Goal: Find specific page/section: Find specific page/section

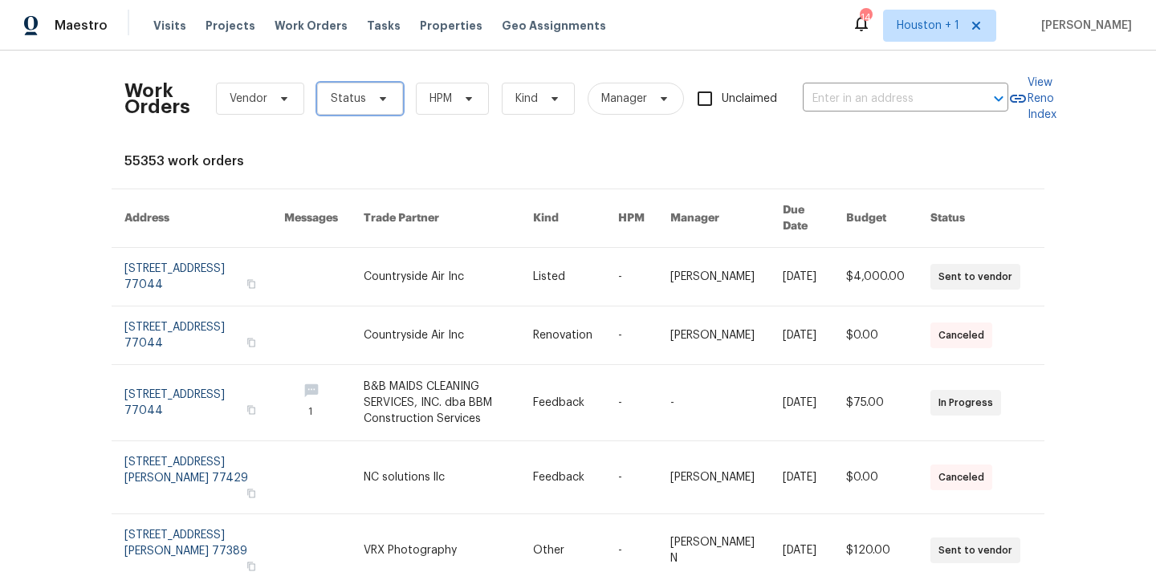
click at [351, 112] on span "Status" at bounding box center [360, 99] width 86 height 32
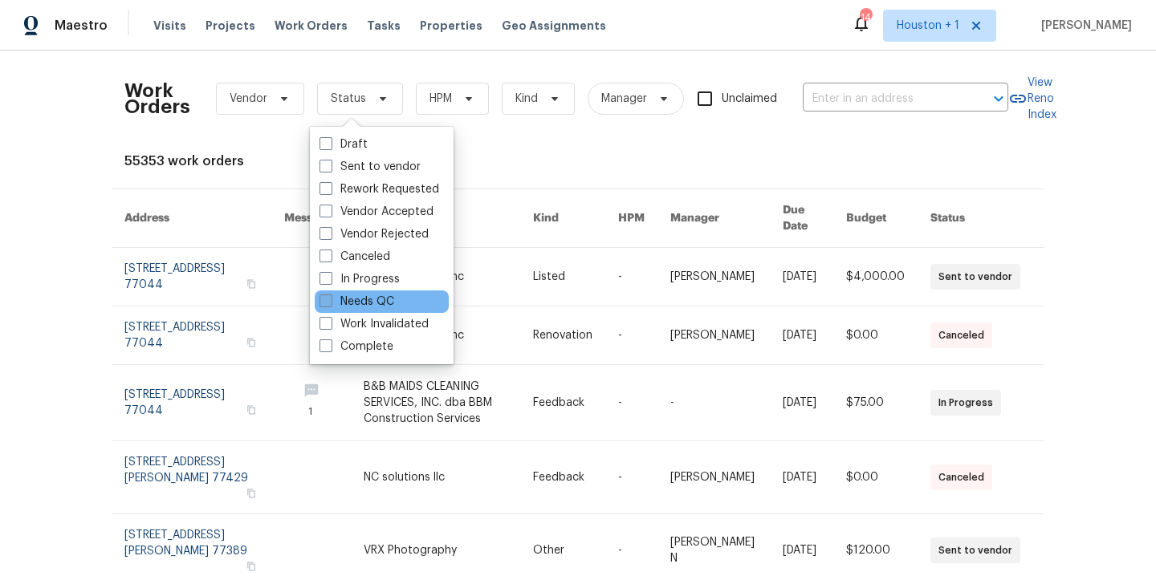
click at [363, 306] on label "Needs QC" at bounding box center [356, 302] width 75 height 16
click at [330, 304] on input "Needs QC" at bounding box center [324, 299] width 10 height 10
checkbox input "true"
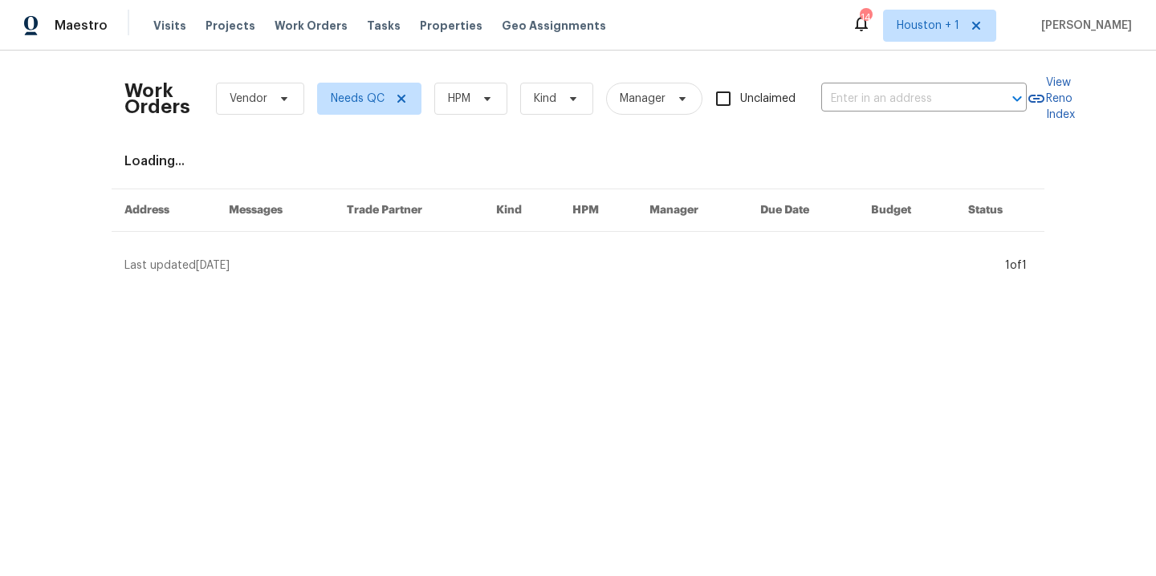
click at [461, 75] on div "Work Orders Vendor Needs QC HPM Kind Manager Unclaimed ​" at bounding box center [575, 98] width 902 height 71
click at [465, 81] on div "Work Orders Vendor Needs QC HPM Kind Manager Unclaimed ​" at bounding box center [575, 98] width 902 height 71
click at [476, 97] on span at bounding box center [485, 98] width 18 height 13
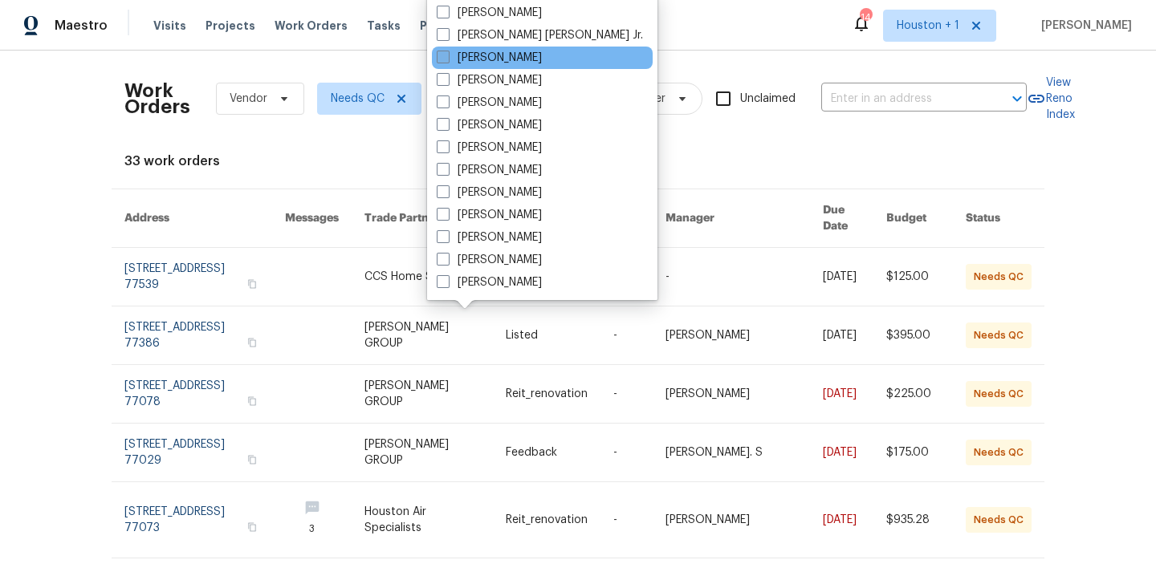
scroll to position [483, 0]
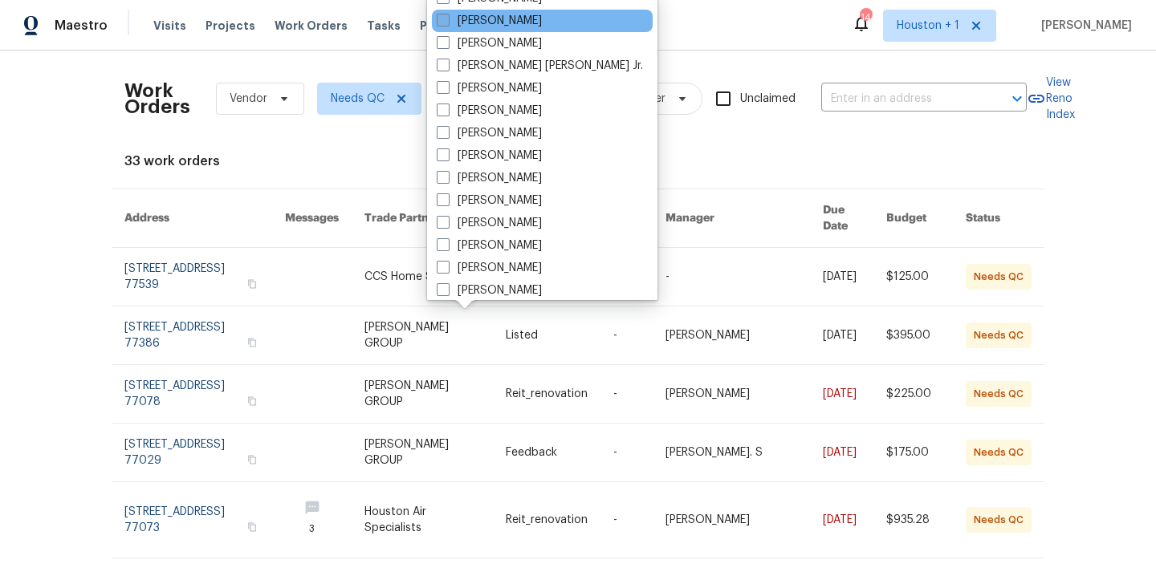
click at [506, 18] on label "[PERSON_NAME]" at bounding box center [489, 21] width 105 height 16
click at [447, 18] on input "[PERSON_NAME]" at bounding box center [442, 18] width 10 height 10
checkbox input "true"
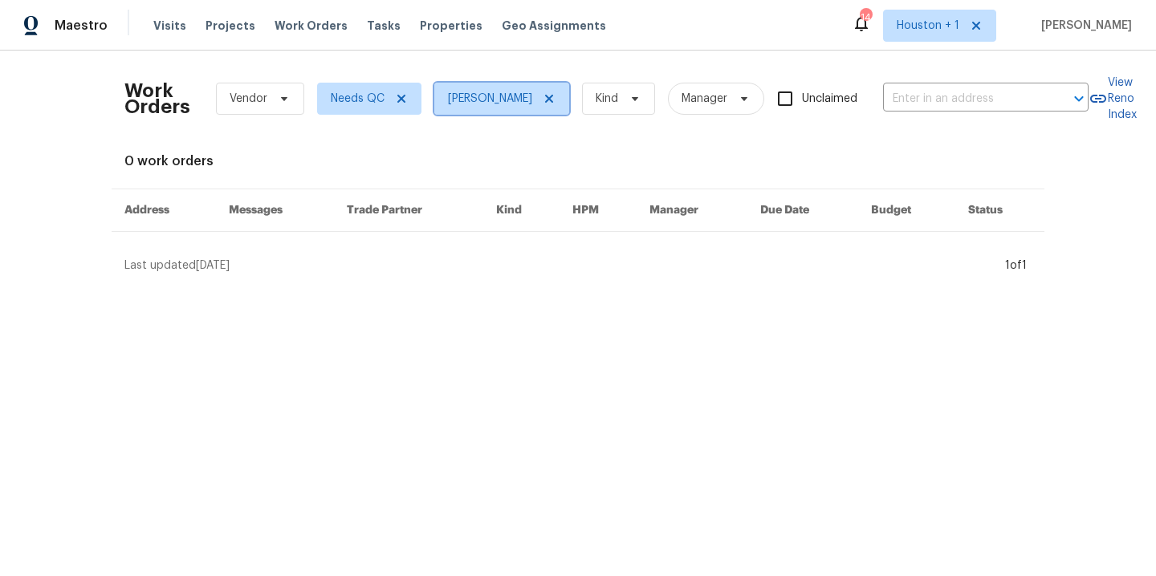
click at [538, 100] on span at bounding box center [547, 98] width 18 height 13
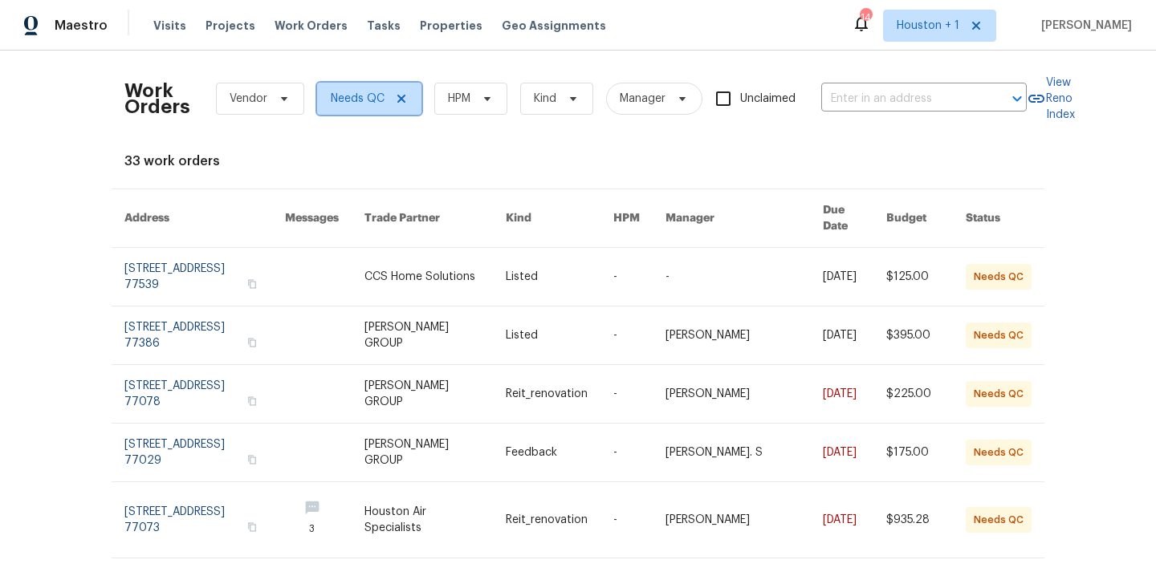
click at [398, 99] on icon at bounding box center [401, 98] width 13 height 13
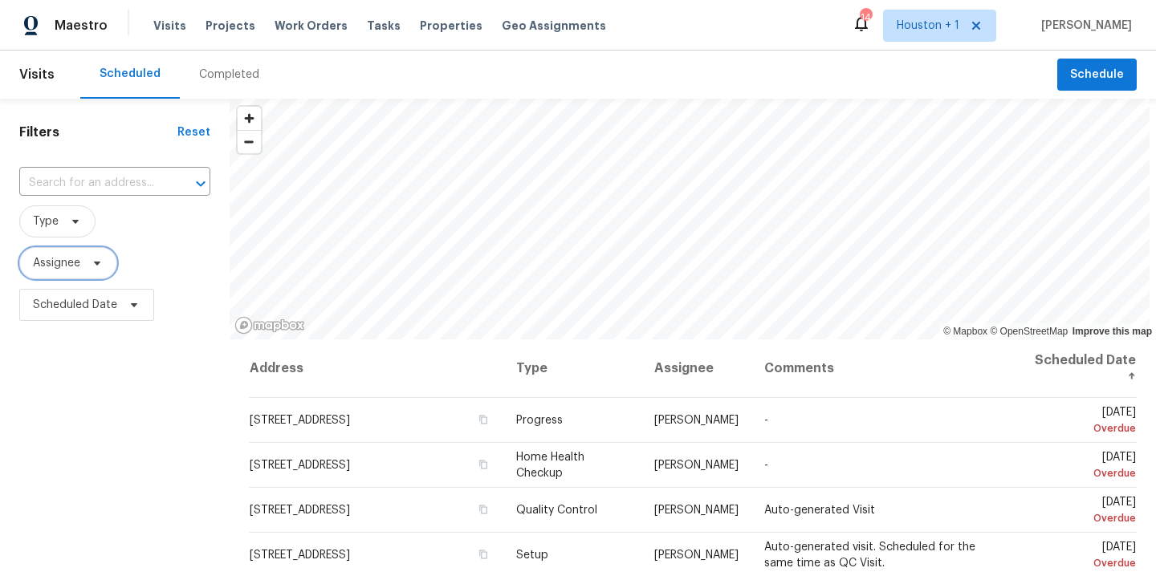
click at [107, 266] on span "Assignee" at bounding box center [68, 263] width 98 height 32
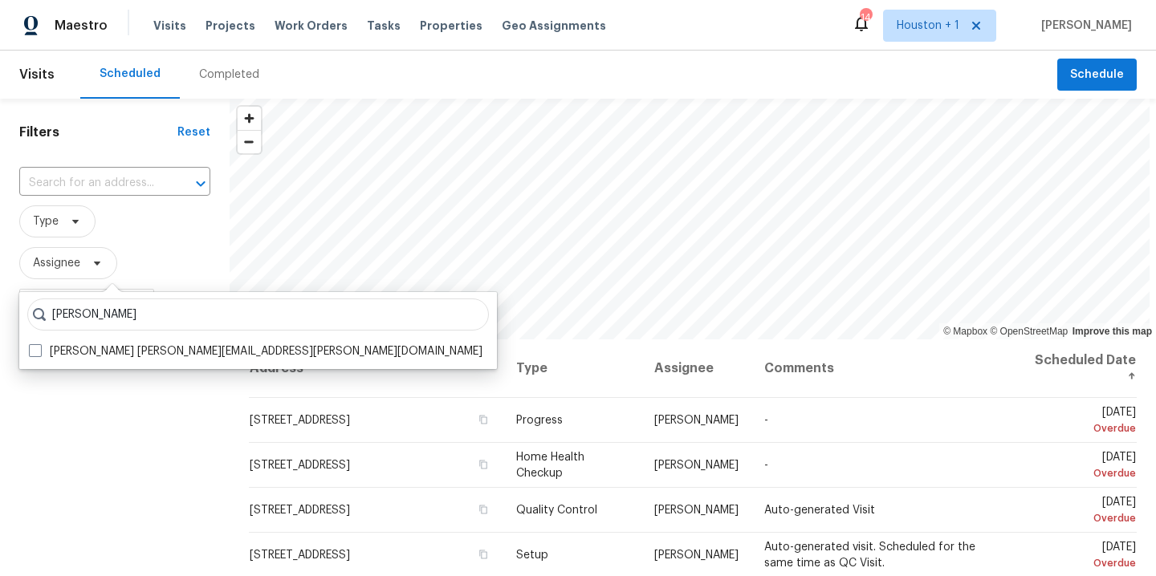
type input "stephen lacy"
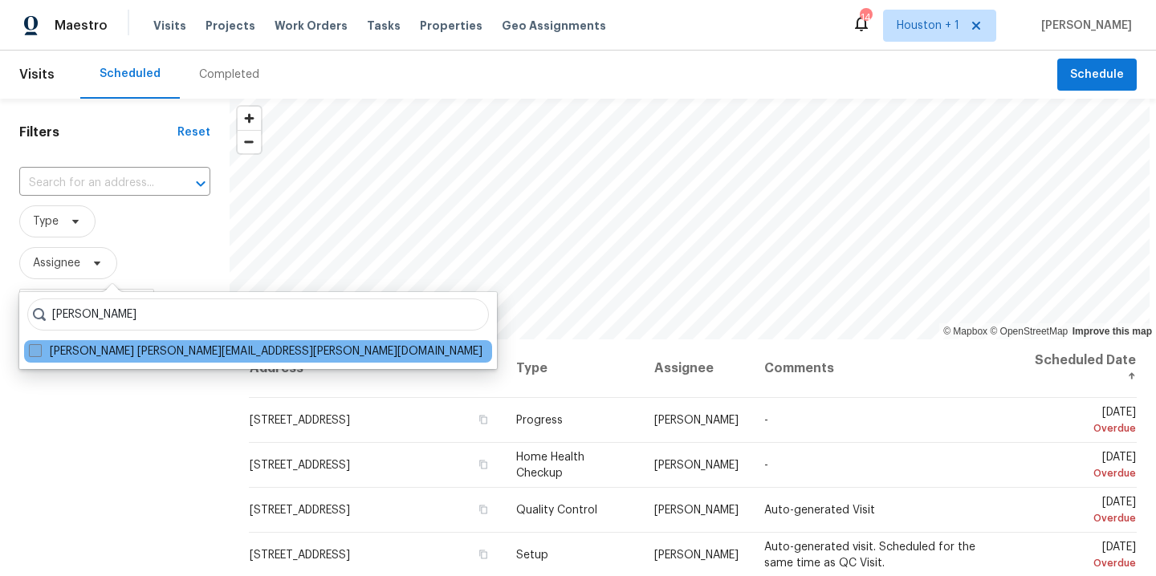
click at [193, 358] on label "Stephen Lacy stephen.lacy@opendoor.com" at bounding box center [255, 351] width 453 height 16
click at [39, 354] on input "Stephen Lacy stephen.lacy@opendoor.com" at bounding box center [34, 348] width 10 height 10
checkbox input "true"
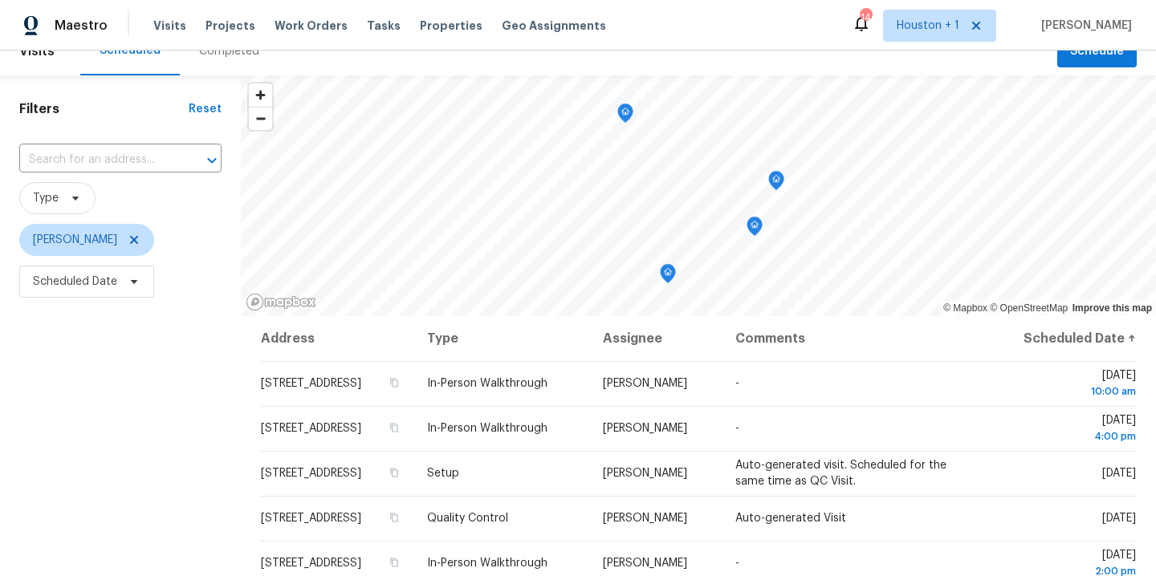
scroll to position [44, 0]
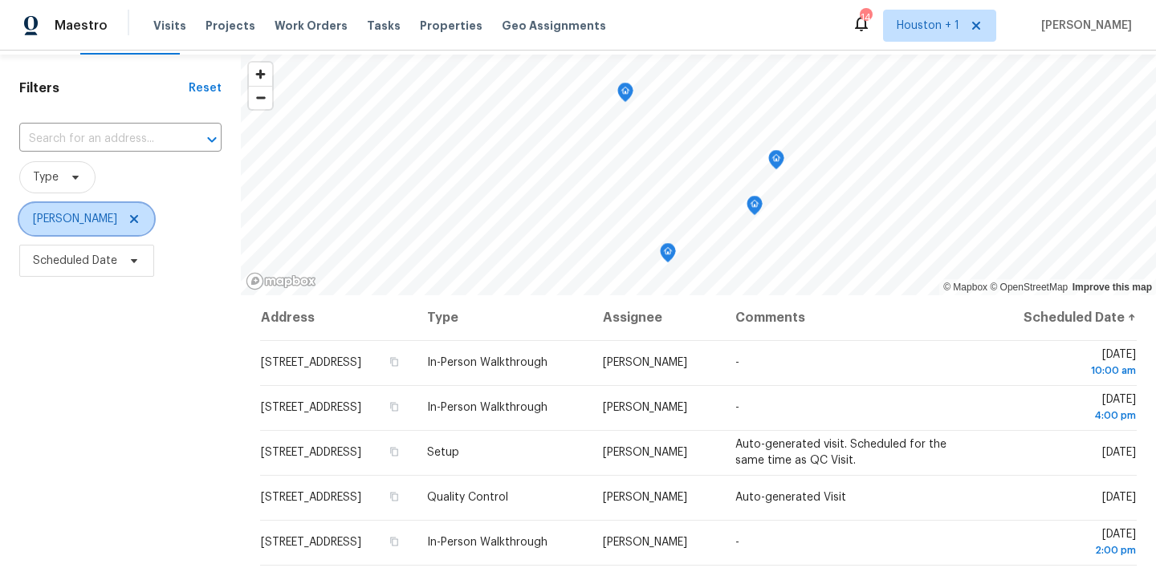
click at [128, 216] on icon at bounding box center [134, 219] width 13 height 13
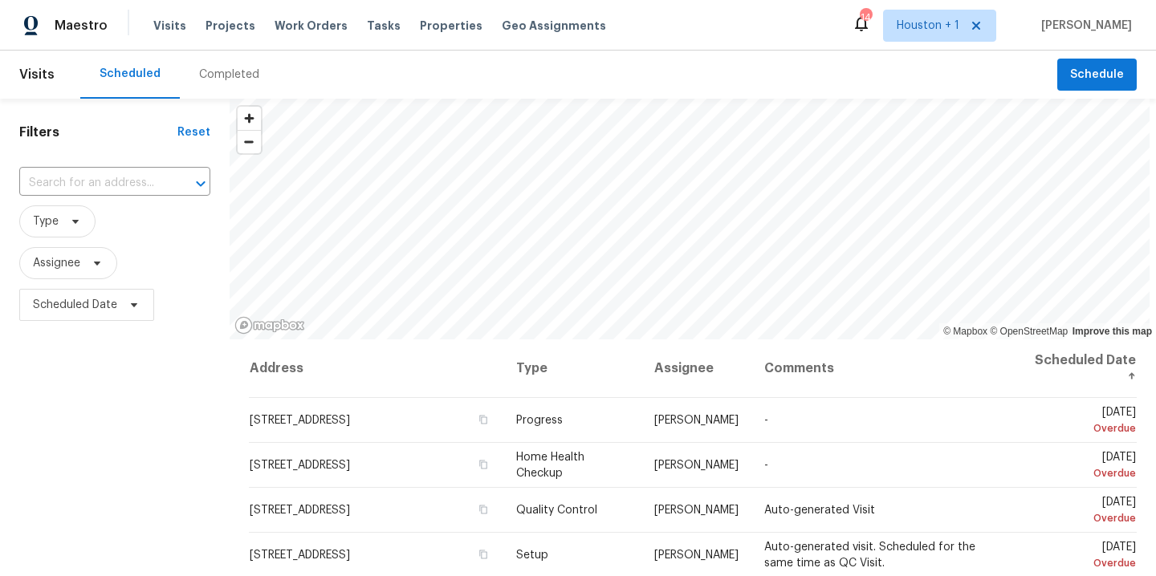
click at [53, 246] on span "Assignee" at bounding box center [114, 263] width 191 height 42
click at [63, 258] on span "Assignee" at bounding box center [56, 263] width 47 height 16
type input "andy taylor"
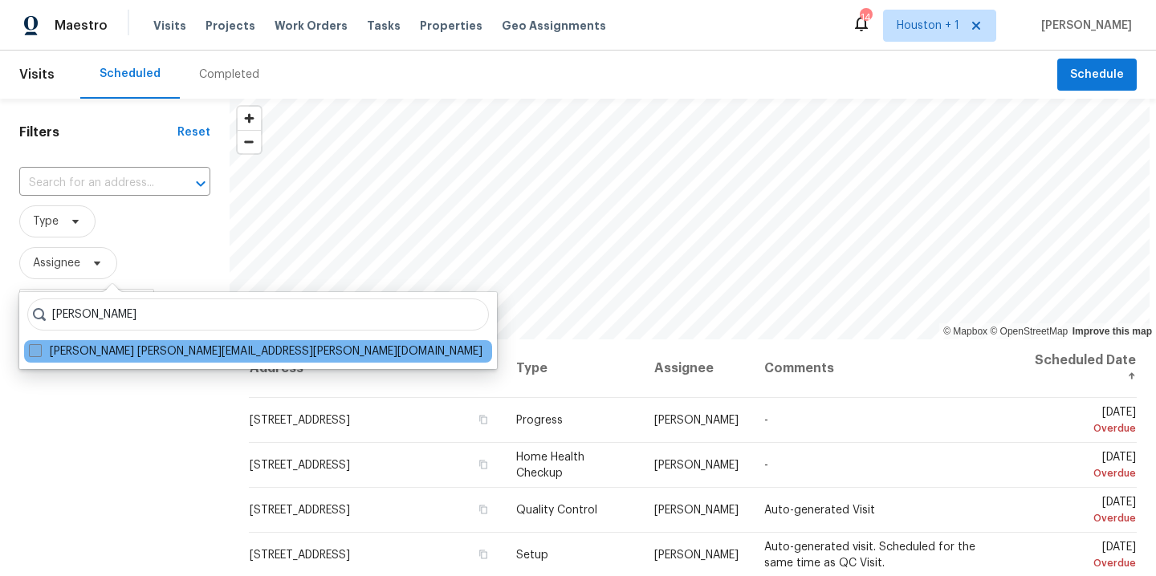
click at [151, 352] on label "Andy Taylor andy.taylor@opendoor.com" at bounding box center [255, 351] width 453 height 16
click at [39, 352] on input "Andy Taylor andy.taylor@opendoor.com" at bounding box center [34, 348] width 10 height 10
checkbox input "true"
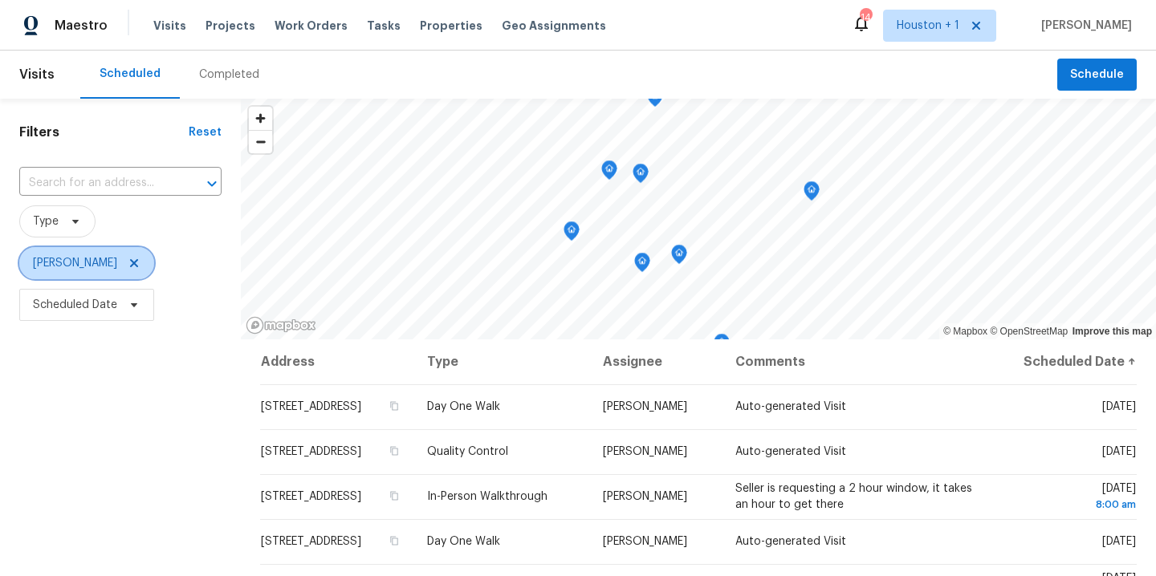
click at [123, 262] on span at bounding box center [132, 263] width 18 height 13
